Goal: Task Accomplishment & Management: Complete application form

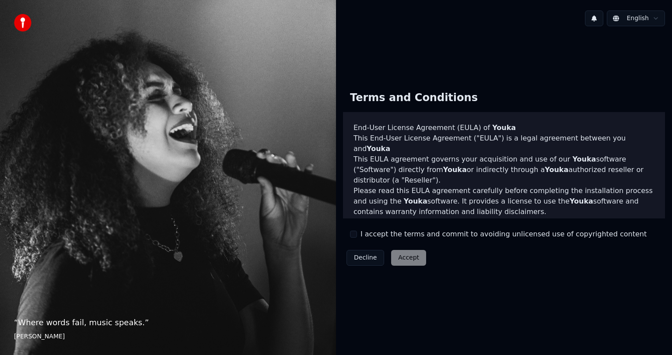
click at [406, 261] on div "Decline Accept" at bounding box center [386, 257] width 87 height 23
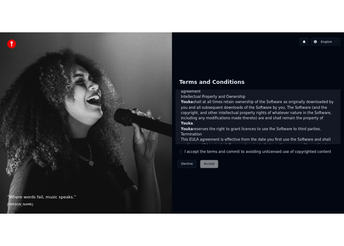
scroll to position [471, 0]
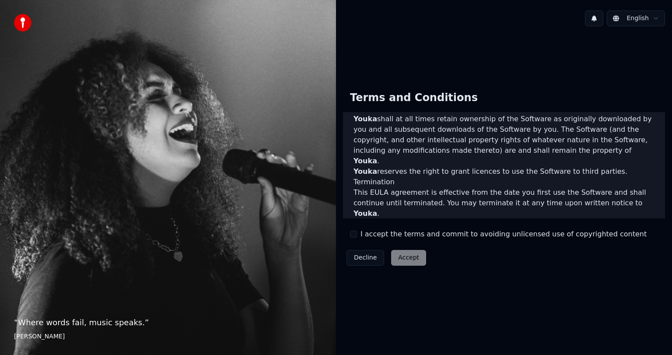
click at [356, 233] on button "I accept the terms and commit to avoiding unlicensed use of copyrighted content" at bounding box center [353, 234] width 7 height 7
click at [409, 258] on button "Accept" at bounding box center [408, 258] width 35 height 16
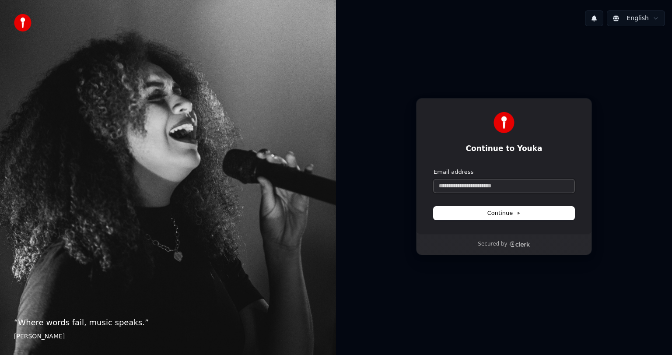
click at [458, 185] on input "Email address" at bounding box center [504, 185] width 141 height 13
click at [521, 245] on icon "Clerk logo" at bounding box center [519, 244] width 21 height 6
click at [467, 185] on input "Email address" at bounding box center [504, 185] width 141 height 13
click at [469, 183] on input "Email address" at bounding box center [504, 185] width 141 height 13
click at [469, 185] on input "Email address" at bounding box center [504, 185] width 141 height 13
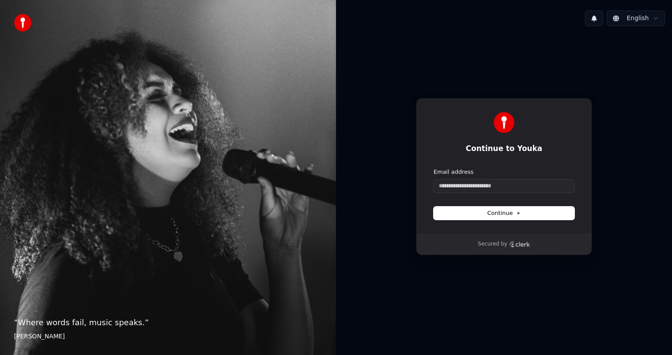
click at [649, 17] on html "“ Where words fail, music speaks. ” [PERSON_NAME] English Continue to Youka Con…" at bounding box center [336, 177] width 672 height 355
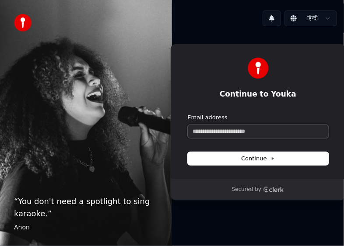
click at [207, 132] on input "Email address" at bounding box center [258, 131] width 141 height 13
click at [198, 129] on input "Email address" at bounding box center [258, 131] width 141 height 13
click at [213, 134] on input "Email address" at bounding box center [258, 131] width 141 height 13
click at [224, 131] on input "*********" at bounding box center [258, 131] width 141 height 13
click at [261, 157] on span "Continue" at bounding box center [257, 159] width 33 height 8
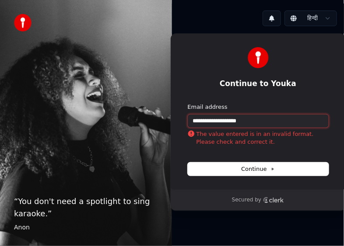
drag, startPoint x: 217, startPoint y: 121, endPoint x: 217, endPoint y: 126, distance: 4.8
click at [217, 121] on input "**********" at bounding box center [258, 121] width 141 height 13
click at [257, 168] on span "Continue" at bounding box center [257, 169] width 33 height 8
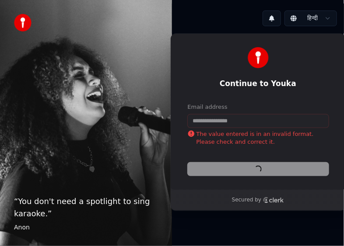
type input "**********"
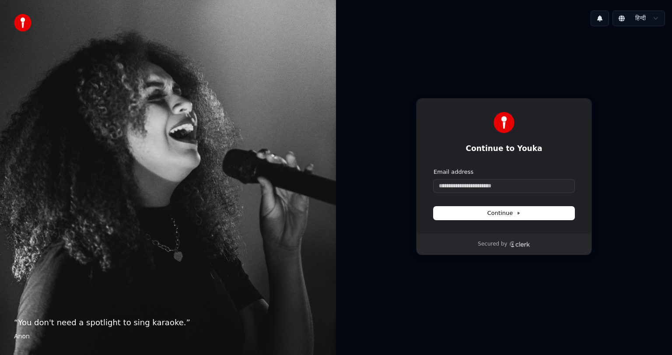
click at [521, 245] on icon "Clerk logo" at bounding box center [522, 244] width 14 height 5
